Goal: Information Seeking & Learning: Find specific fact

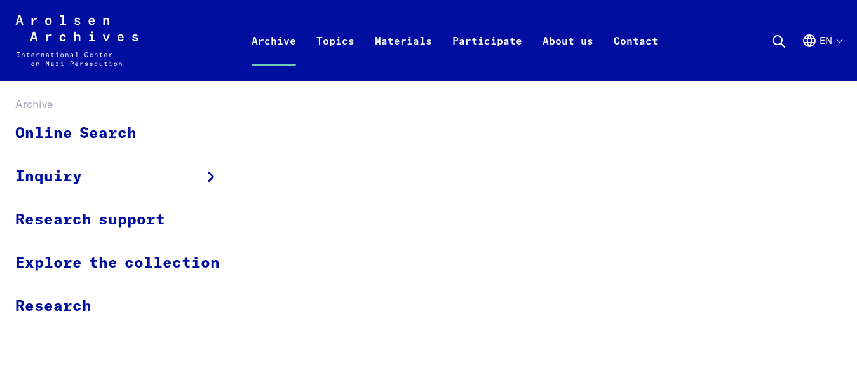
click at [284, 38] on link "Archive" at bounding box center [273, 55] width 65 height 51
click at [83, 124] on link "Online Search" at bounding box center [125, 133] width 221 height 43
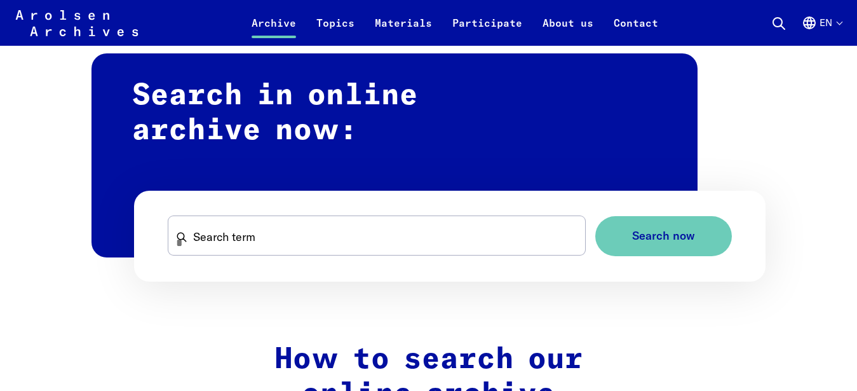
scroll to position [777, 0]
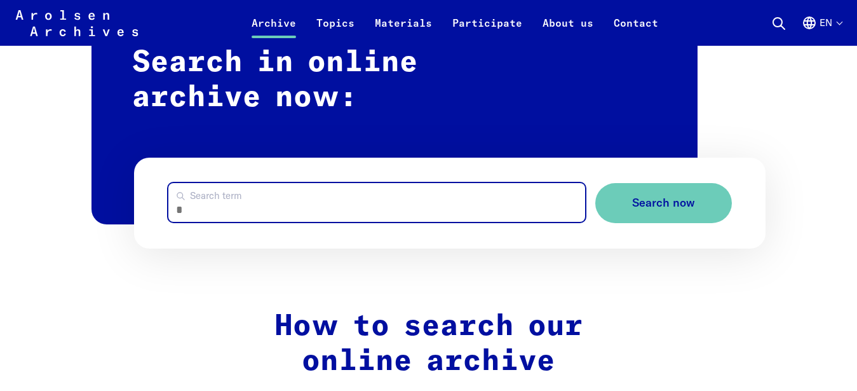
click at [373, 196] on input "Search term" at bounding box center [376, 202] width 417 height 39
click at [218, 217] on input "Search term" at bounding box center [376, 202] width 417 height 39
click at [217, 218] on input "Search term" at bounding box center [376, 202] width 417 height 39
click at [364, 203] on input "Search term" at bounding box center [376, 202] width 417 height 39
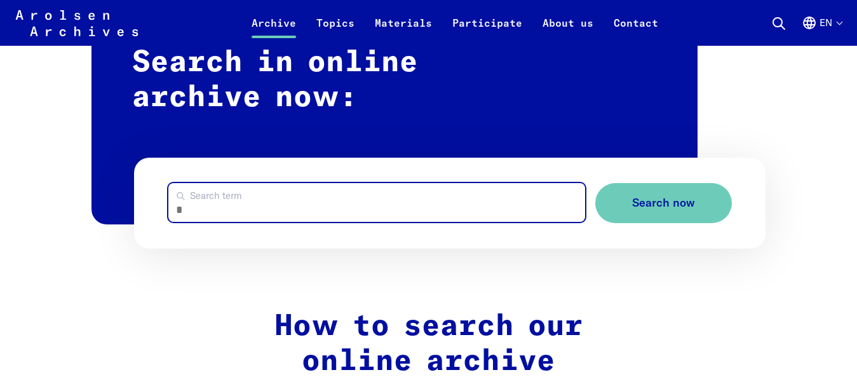
click at [255, 213] on input "Search term" at bounding box center [376, 202] width 417 height 39
click at [329, 198] on input "Search term" at bounding box center [376, 202] width 417 height 39
click at [376, 191] on input "Search term" at bounding box center [376, 202] width 417 height 39
click at [380, 207] on input "Search term" at bounding box center [376, 202] width 417 height 39
click at [248, 211] on input "Search term" at bounding box center [376, 202] width 417 height 39
